Goal: Task Accomplishment & Management: Use online tool/utility

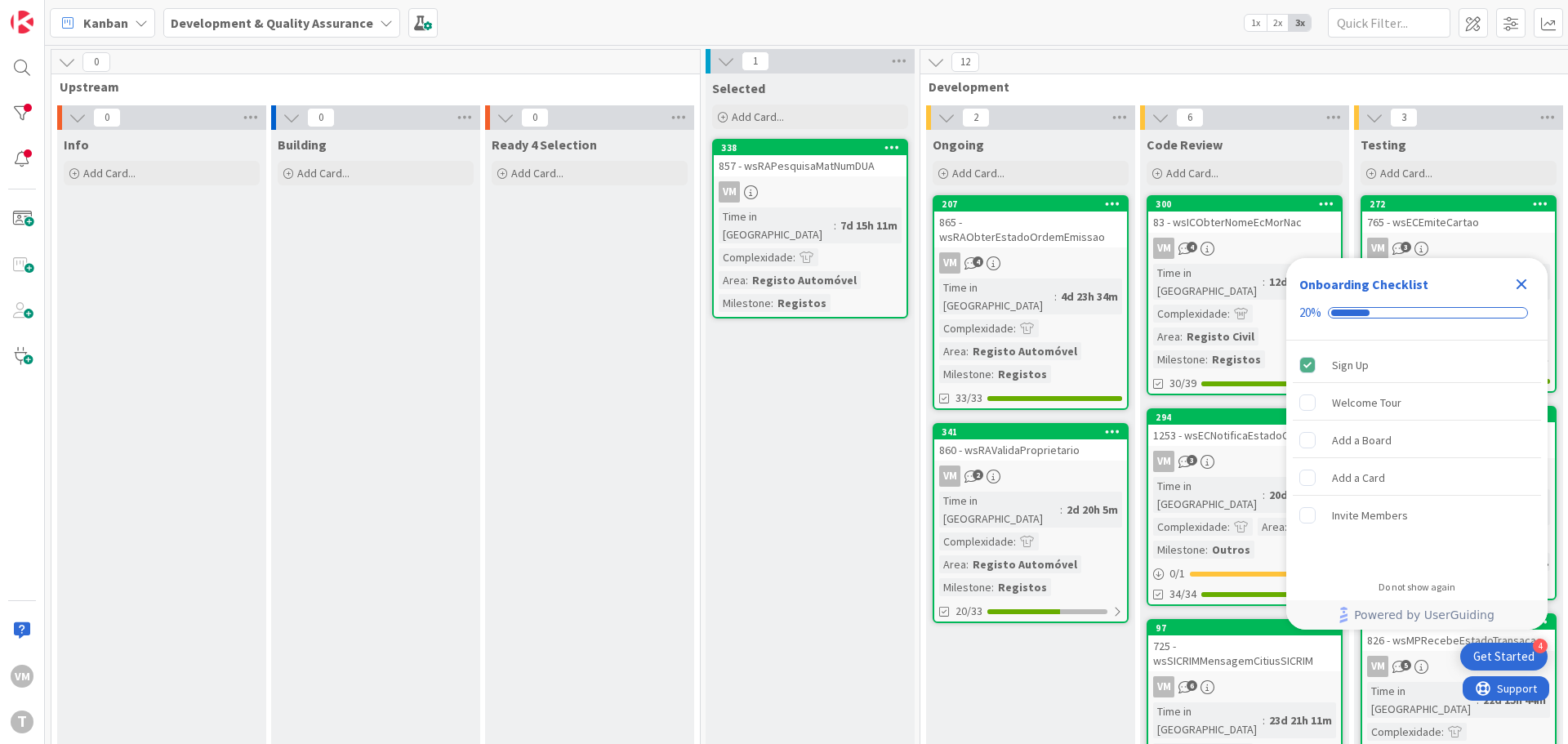
scroll to position [0, 321]
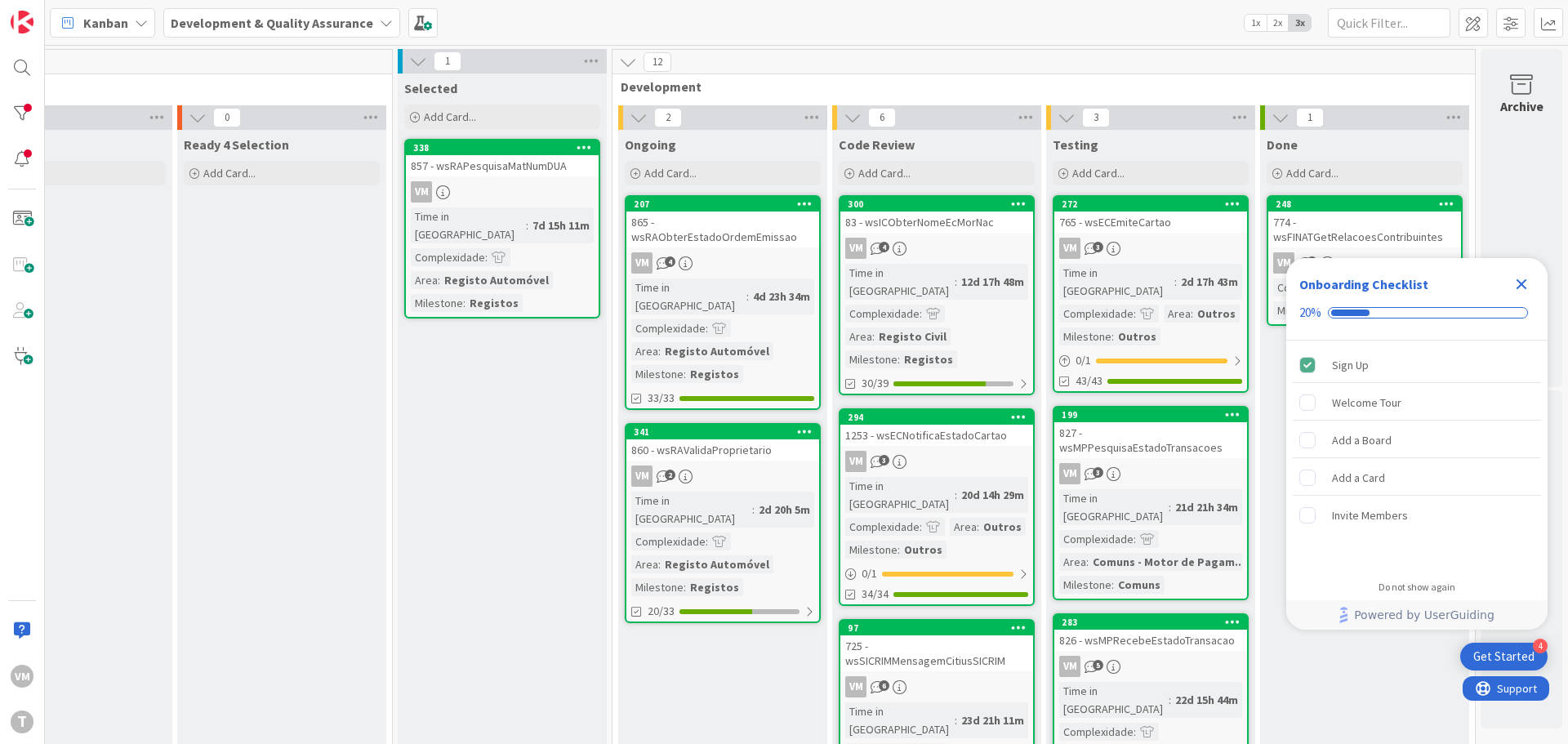
click at [722, 231] on div "865 - wsRAObterEstadoOrdemEmissao" at bounding box center [723, 229] width 192 height 36
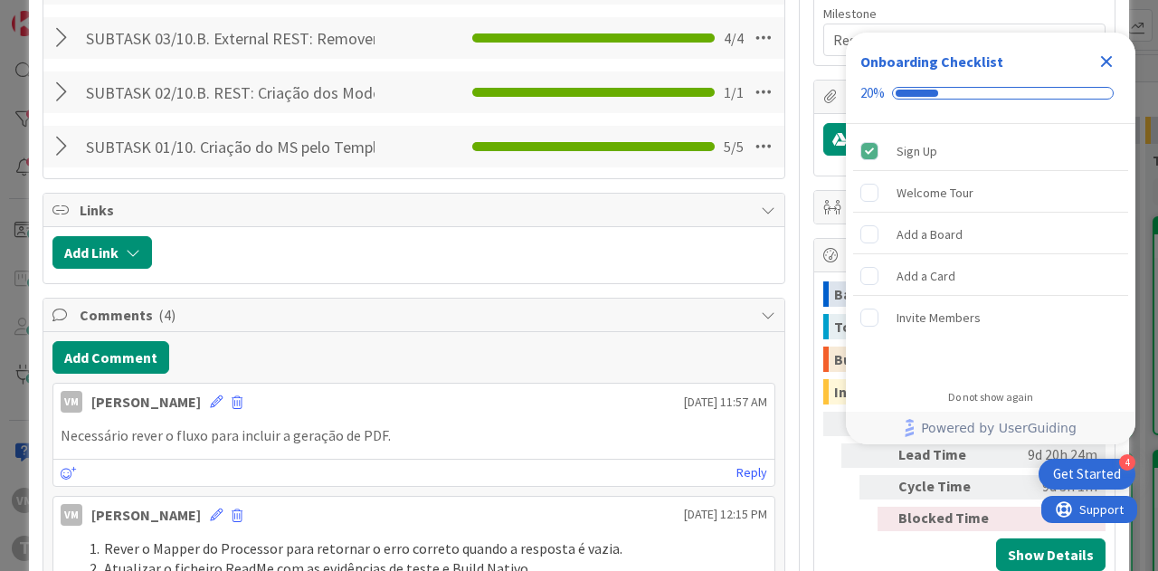
scroll to position [814, 0]
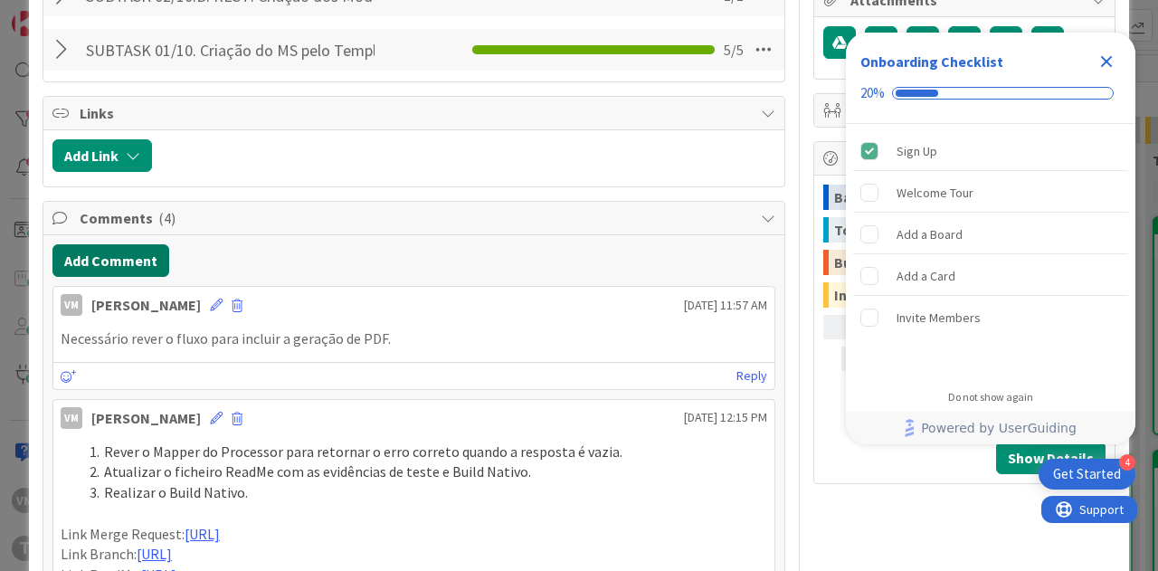
click at [121, 253] on button "Add Comment" at bounding box center [110, 260] width 117 height 33
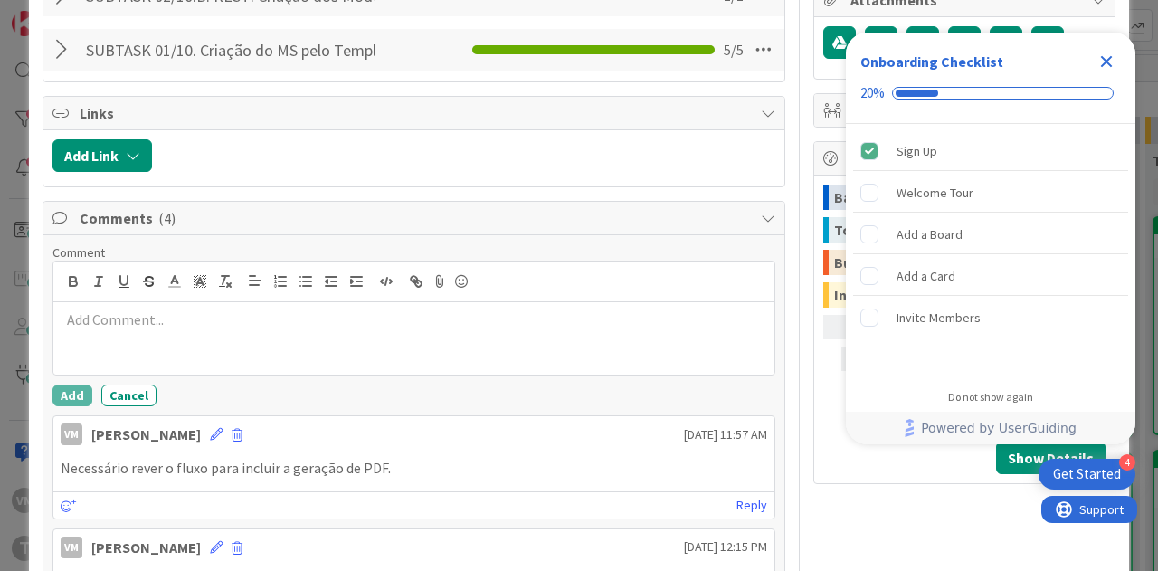
type textarea "x"
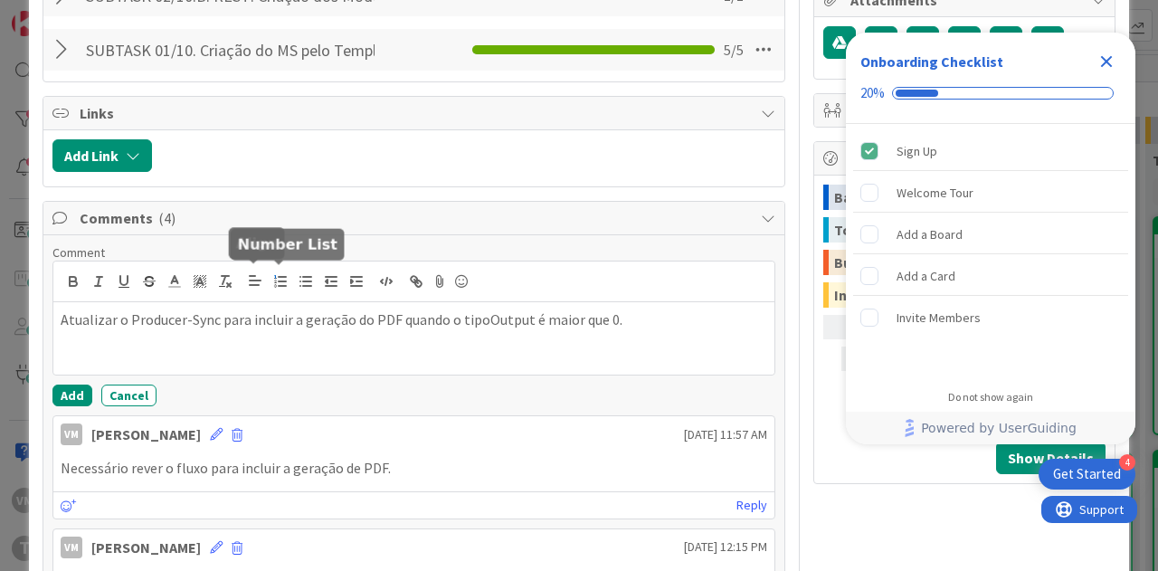
click at [268, 273] on button "button" at bounding box center [280, 281] width 25 height 22
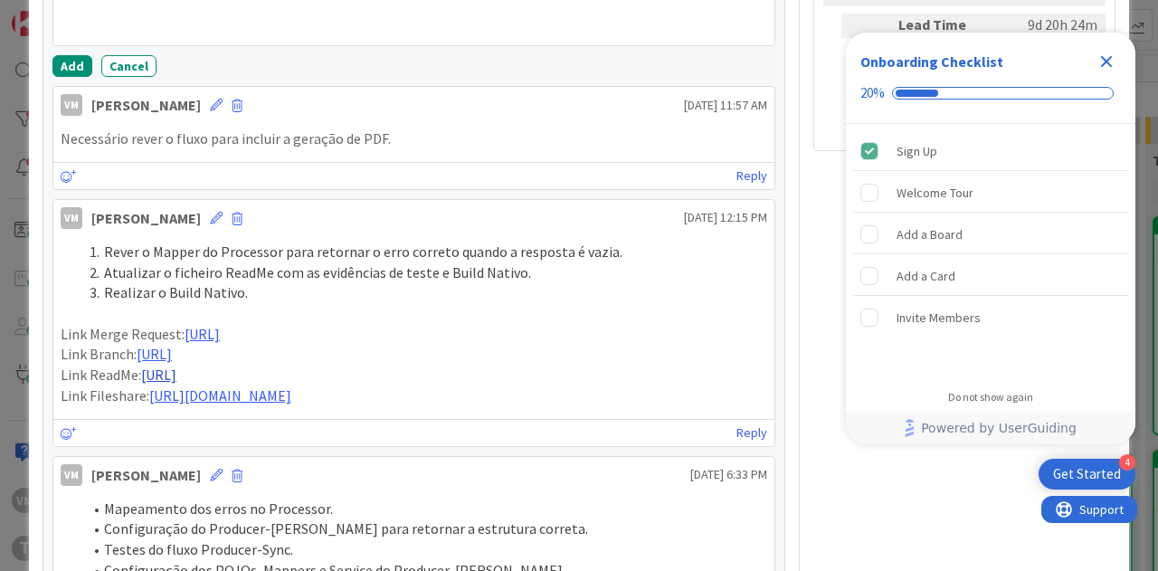
scroll to position [1176, 0]
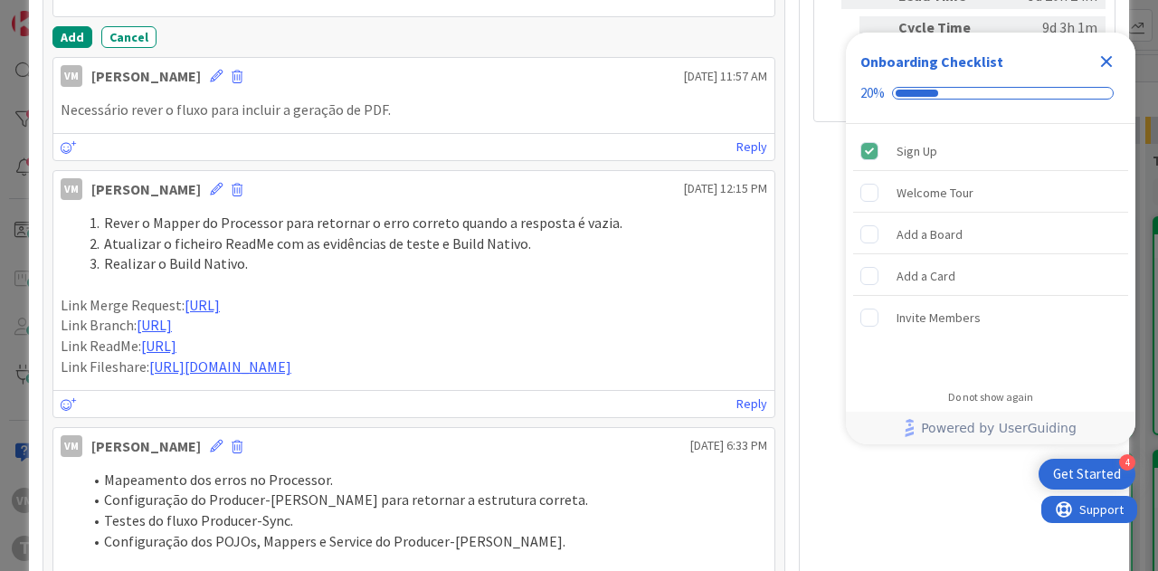
drag, startPoint x: 220, startPoint y: 525, endPoint x: 54, endPoint y: 287, distance: 290.5
click at [54, 287] on div "Rever o Mapper do Processor para retornar o erro correto quando a resposta é va…" at bounding box center [413, 294] width 721 height 179
copy div "Link Merge Request: [URL] Link Branch: [URL] Link ReadMe: [URL] Link Fileshare:…"
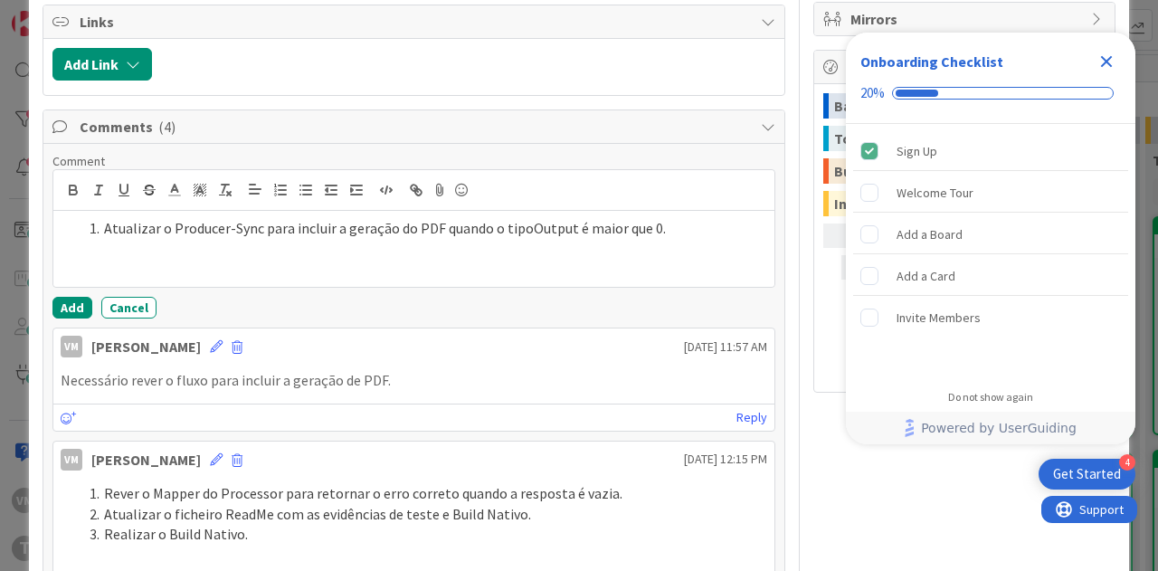
scroll to position [904, 0]
click at [97, 270] on p at bounding box center [414, 270] width 706 height 21
paste div
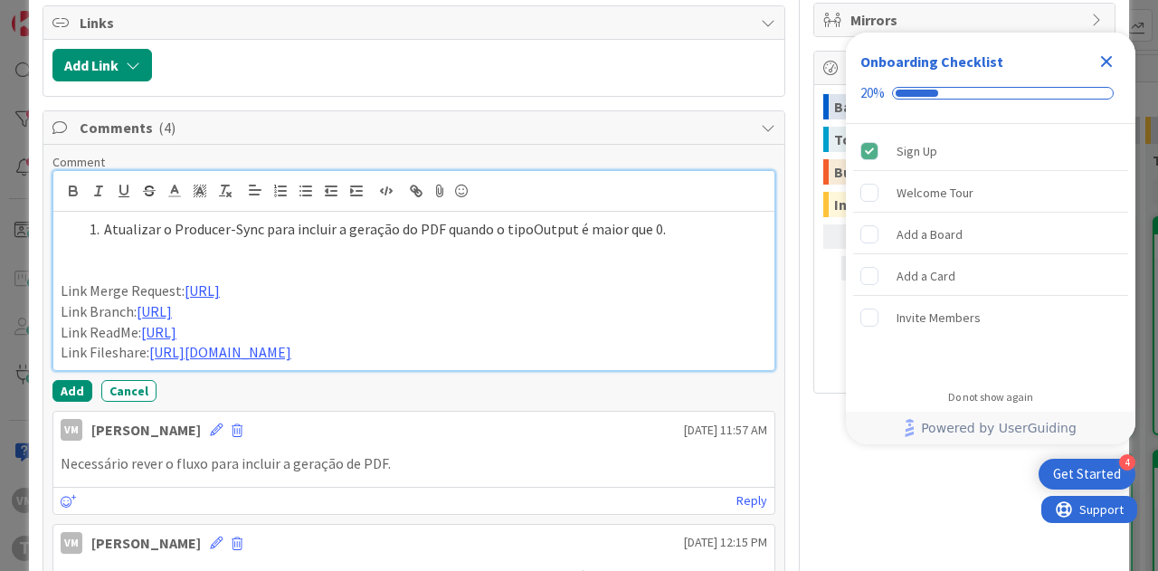
click at [103, 260] on p at bounding box center [414, 270] width 706 height 21
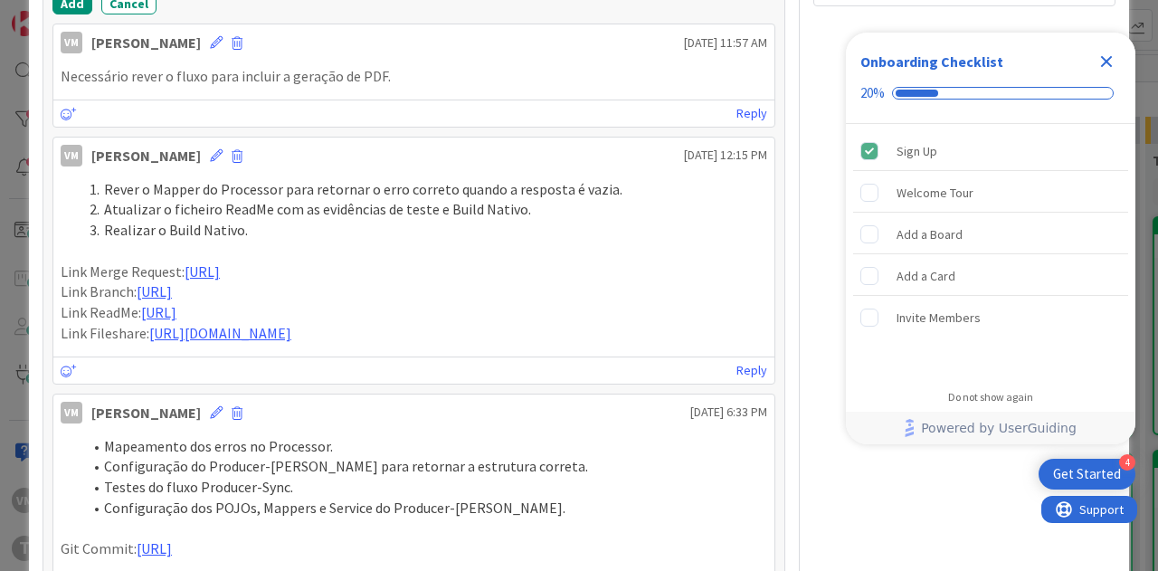
scroll to position [1357, 0]
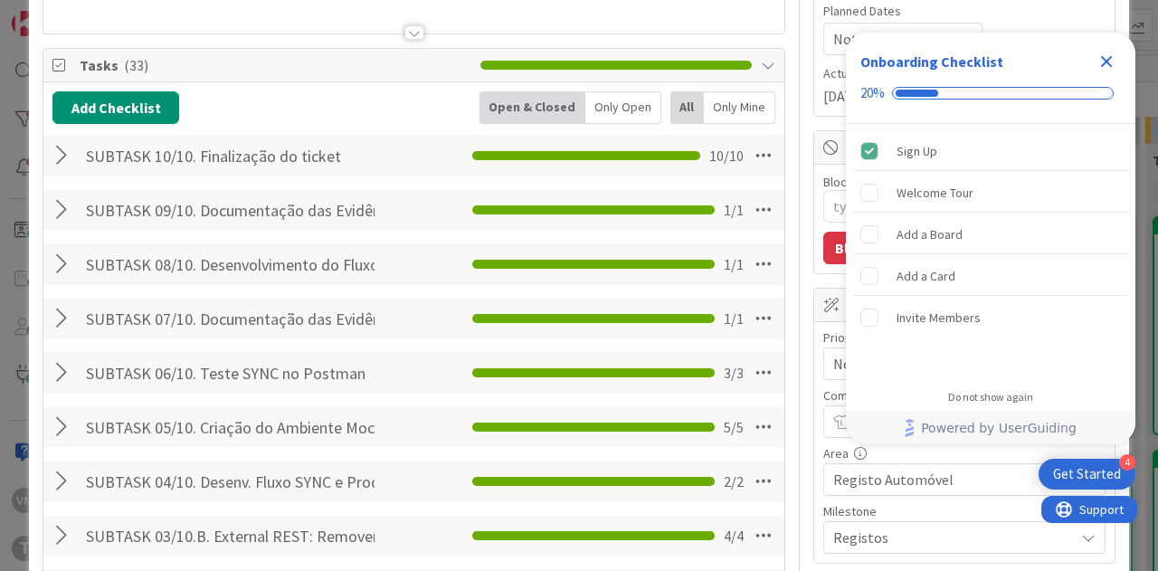
scroll to position [0, 0]
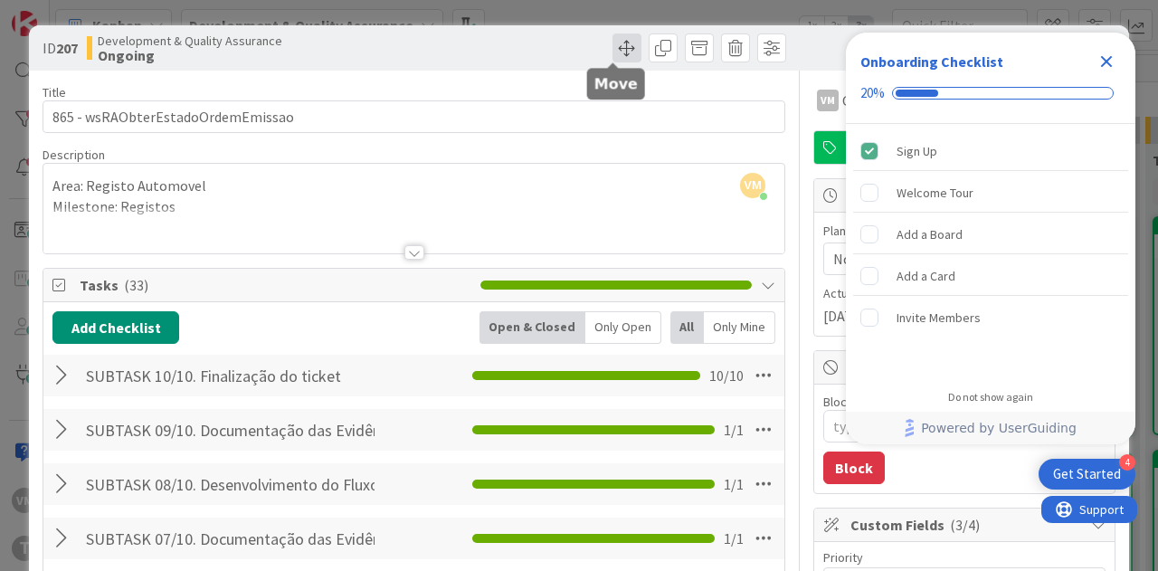
click at [615, 50] on span at bounding box center [626, 47] width 29 height 29
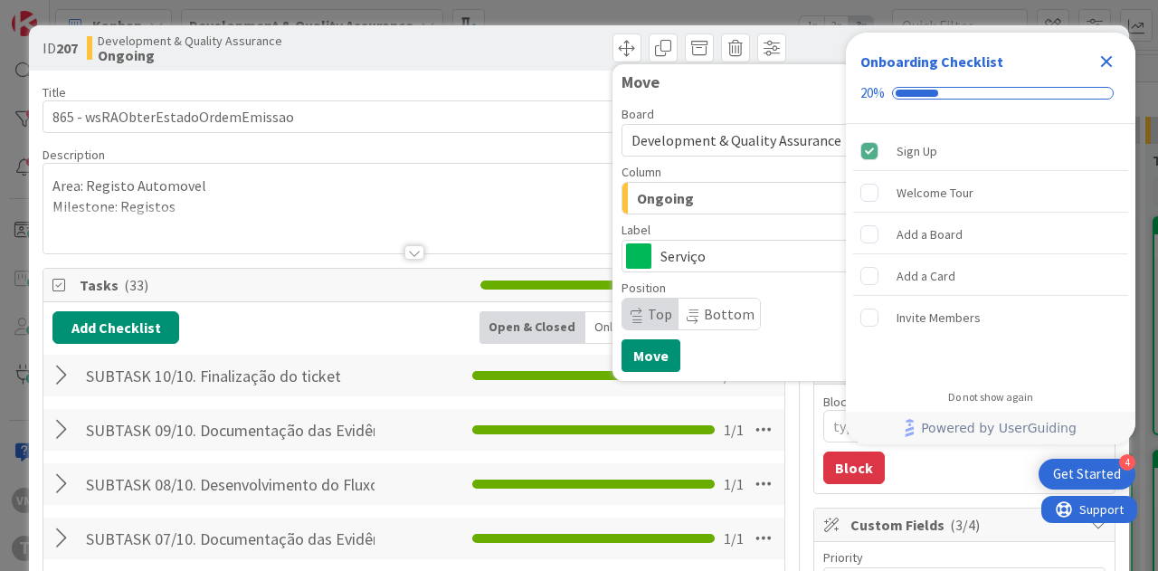
click at [685, 201] on div "Ongoing" at bounding box center [751, 198] width 238 height 29
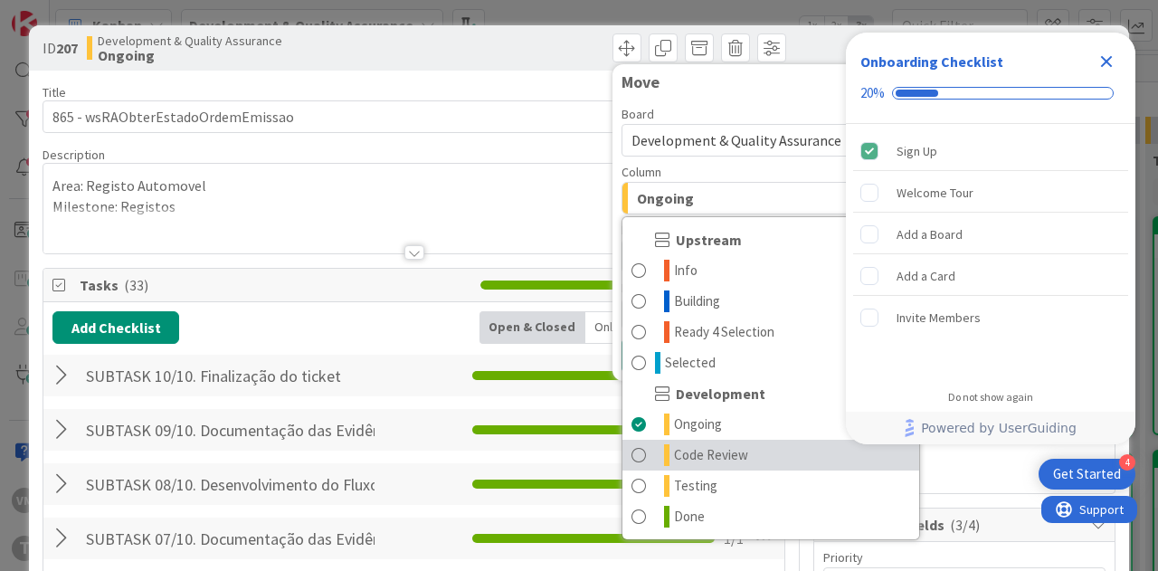
click at [687, 440] on link "Code Review" at bounding box center [770, 455] width 297 height 31
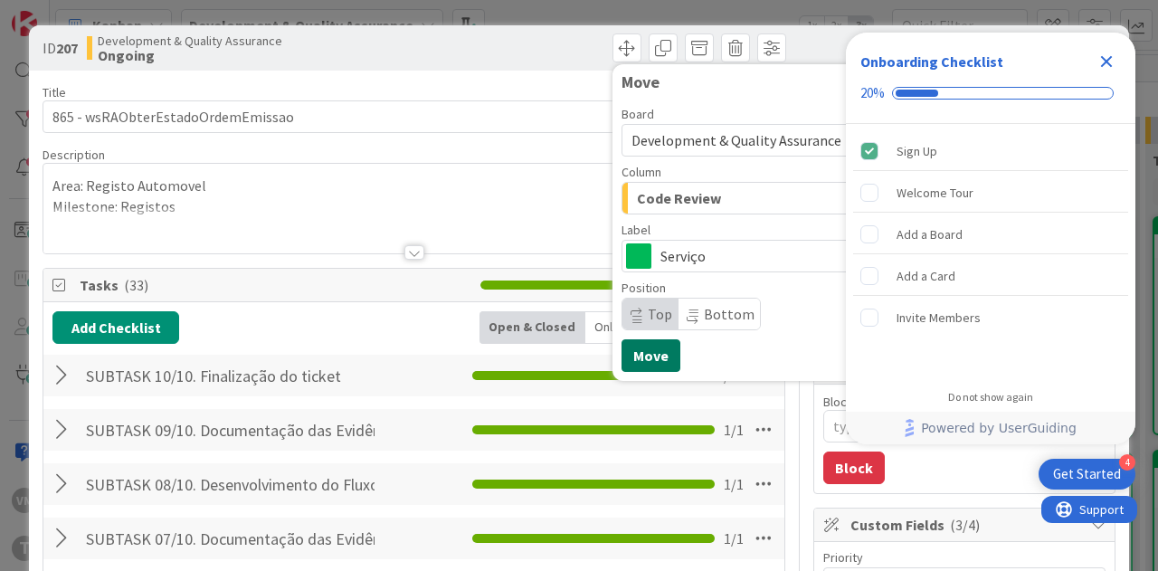
click at [633, 363] on button "Move" at bounding box center [650, 355] width 59 height 33
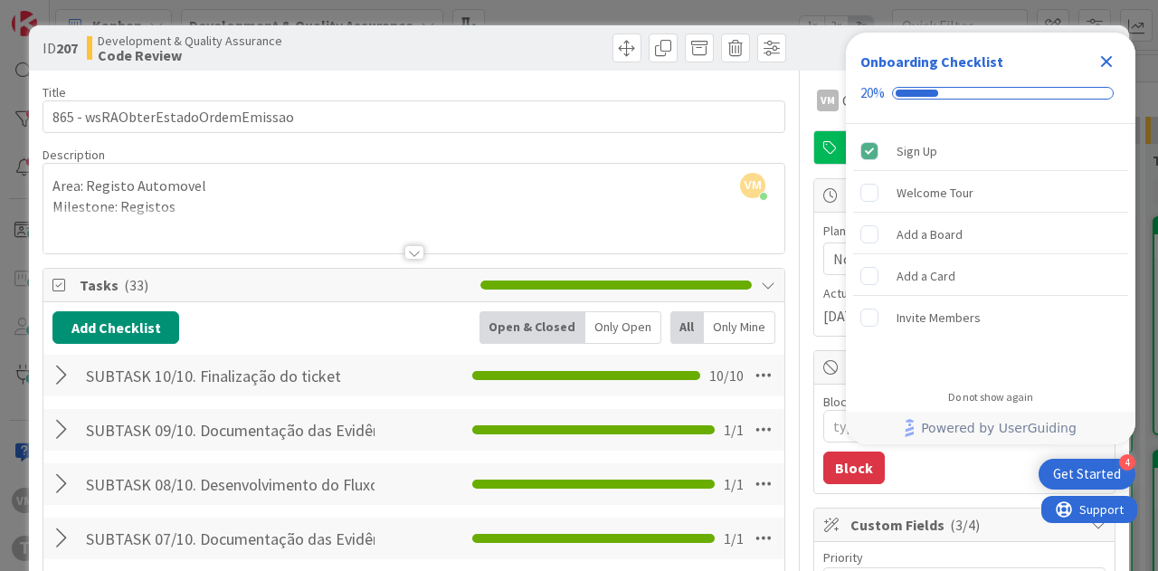
type textarea "x"
